Goal: Task Accomplishment & Management: Manage account settings

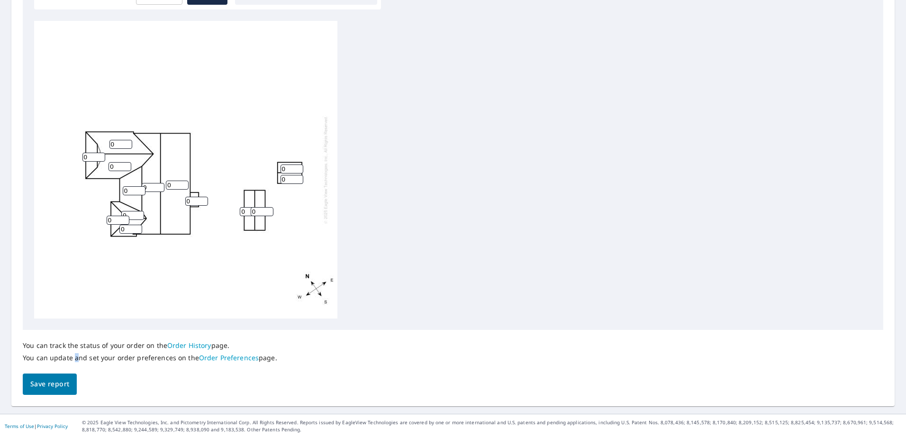
drag, startPoint x: 76, startPoint y: 372, endPoint x: 67, endPoint y: 378, distance: 11.6
click at [67, 378] on div "You can track the status of your order on the Order History page. You can updat…" at bounding box center [453, 362] width 861 height 65
click at [66, 378] on span "Save report" at bounding box center [49, 384] width 39 height 12
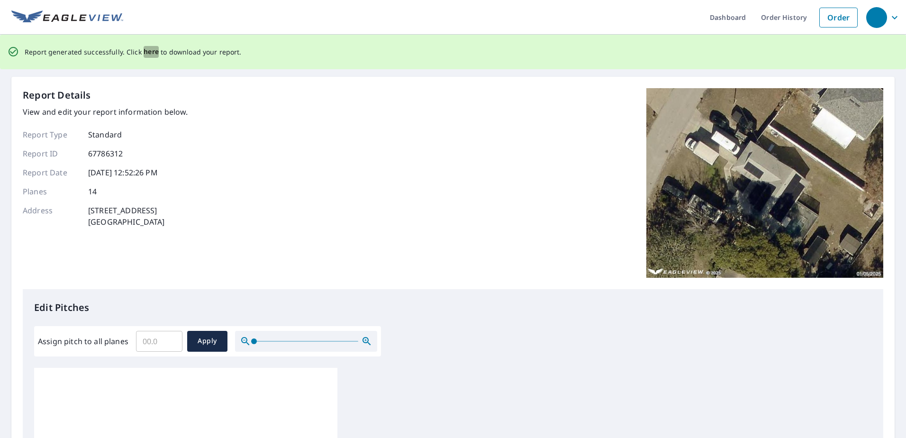
click at [150, 53] on span "here" at bounding box center [152, 52] width 16 height 12
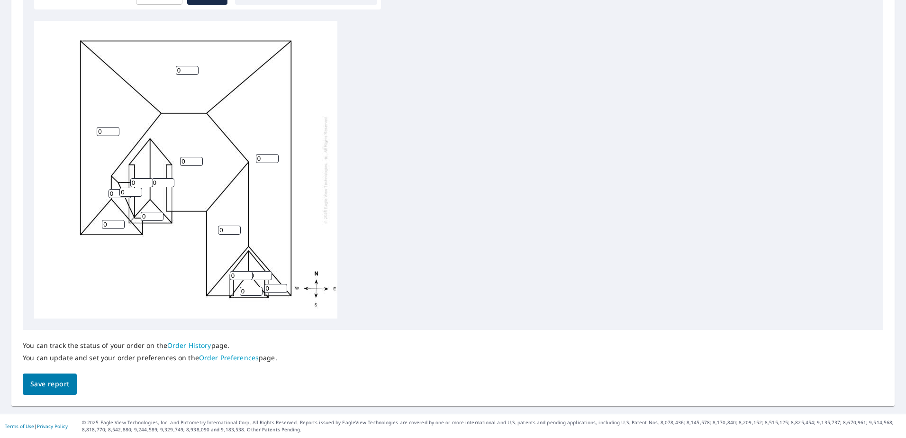
click at [65, 383] on span "Save report" at bounding box center [49, 384] width 39 height 12
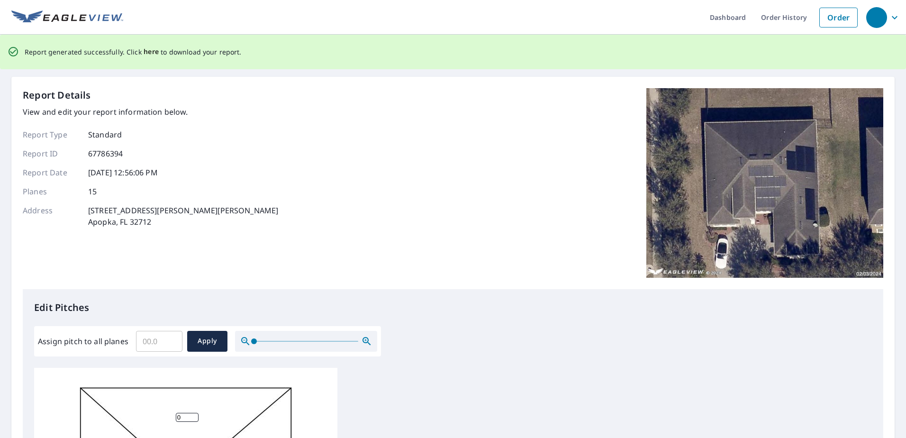
click at [153, 54] on span "here" at bounding box center [152, 52] width 16 height 12
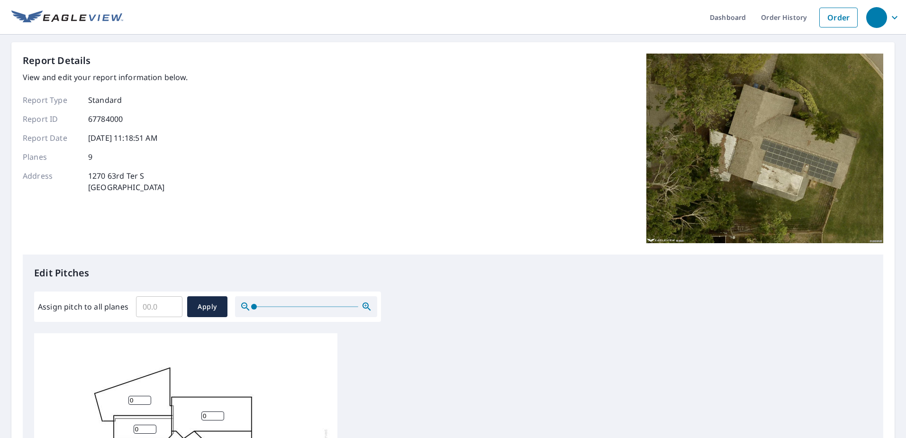
click at [204, 90] on div "Report Details View and edit your report information below. Report Type Standar…" at bounding box center [453, 154] width 861 height 201
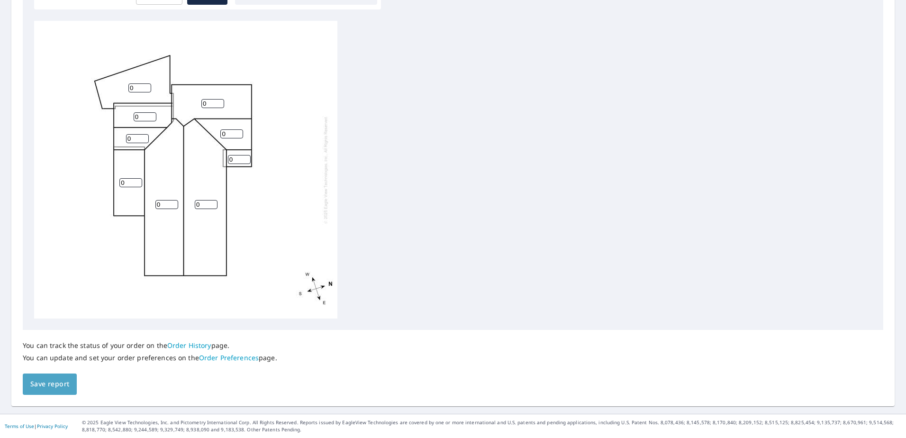
drag, startPoint x: 46, startPoint y: 382, endPoint x: 130, endPoint y: 355, distance: 88.1
click at [46, 382] on span "Save report" at bounding box center [49, 384] width 39 height 12
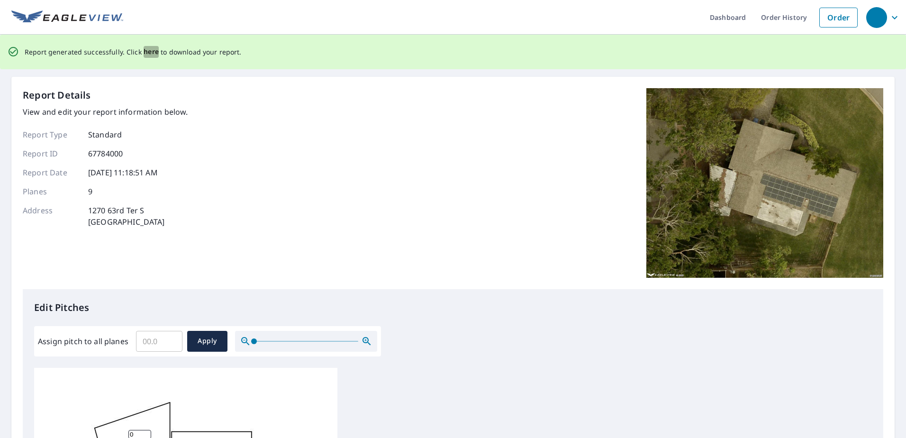
click at [146, 51] on span "here" at bounding box center [152, 52] width 16 height 12
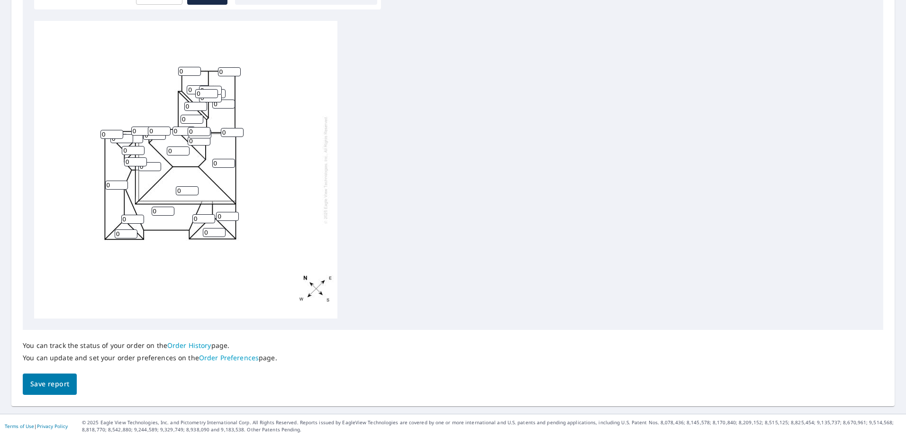
click at [55, 385] on span "Save report" at bounding box center [49, 384] width 39 height 12
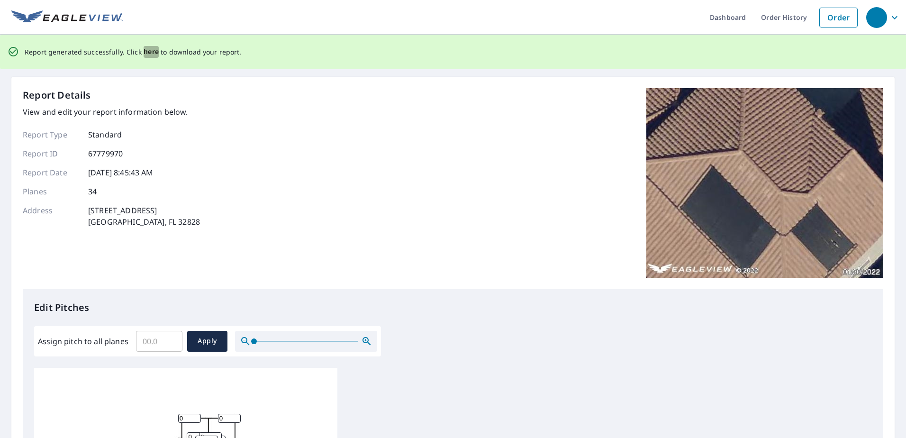
click at [152, 53] on span "here" at bounding box center [152, 52] width 16 height 12
